Goal: Task Accomplishment & Management: Manage account settings

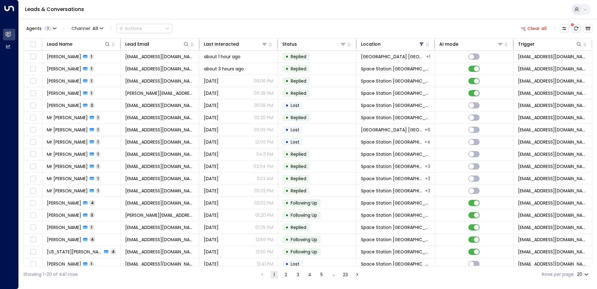
click at [575, 28] on icon "There are new threads available. Refresh the grid to view the latest updates." at bounding box center [576, 29] width 4 height 4
click at [107, 44] on icon at bounding box center [107, 44] width 5 height 5
type input "****"
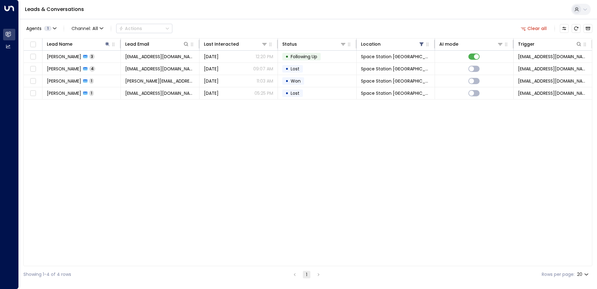
click at [125, 209] on div "Lead Name Lead Email Last Interacted Status Location AI mode Trigger [PERSON_NA…" at bounding box center [307, 152] width 569 height 228
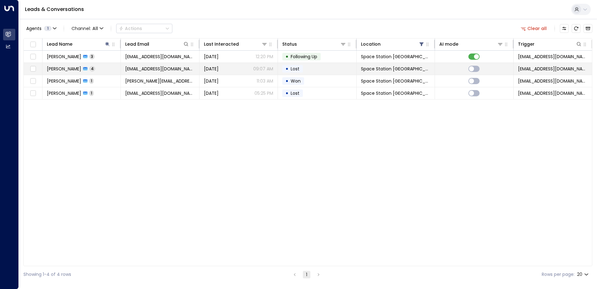
click at [76, 67] on span "[PERSON_NAME]" at bounding box center [64, 69] width 34 height 6
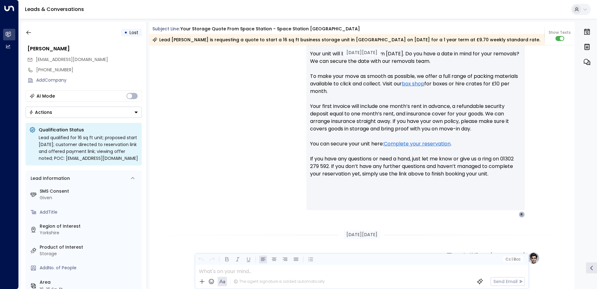
scroll to position [238, 0]
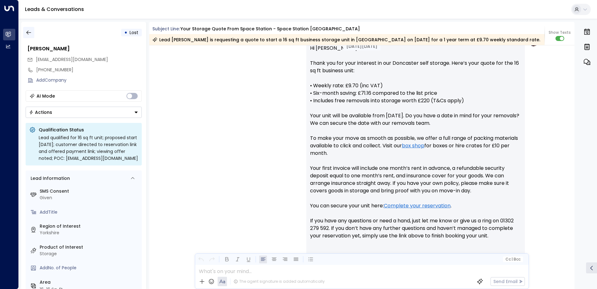
click at [26, 31] on icon "button" at bounding box center [29, 32] width 6 height 6
